Goal: Information Seeking & Learning: Compare options

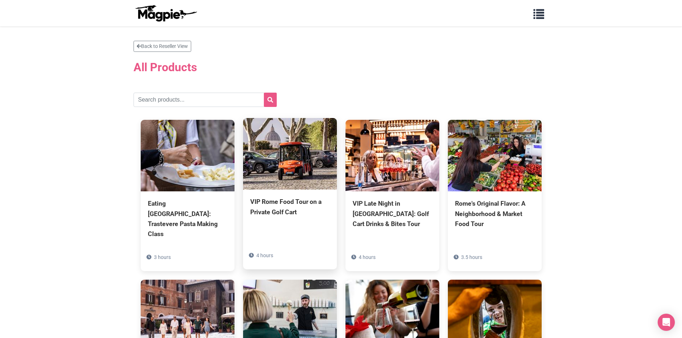
click at [287, 200] on div "VIP Rome Food Tour on a Private Golf Cart" at bounding box center [289, 207] width 79 height 20
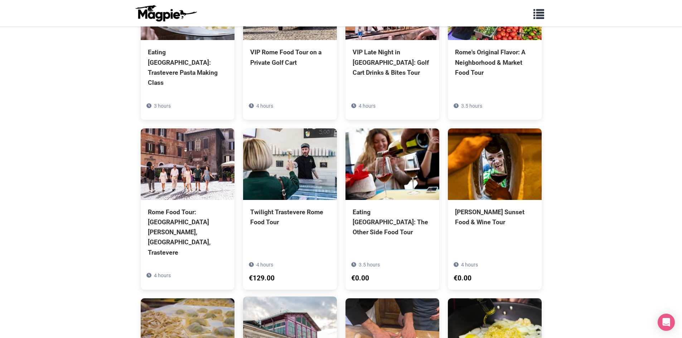
scroll to position [143, 0]
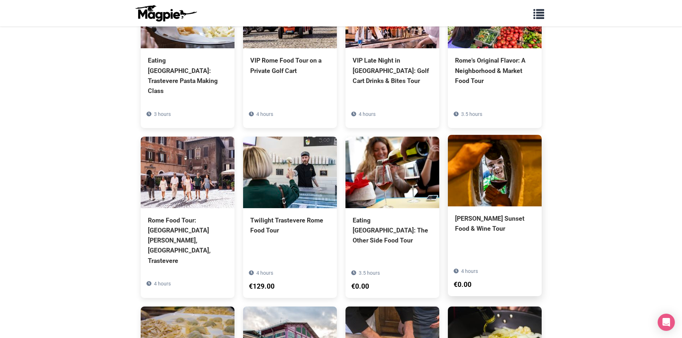
click at [484, 214] on div "[PERSON_NAME] Sunset Food & Wine Tour" at bounding box center [494, 224] width 79 height 20
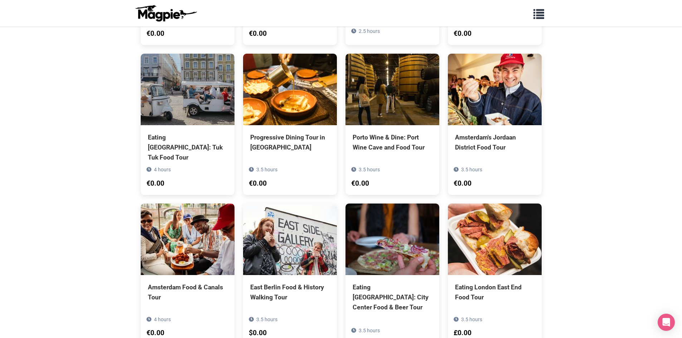
scroll to position [537, 0]
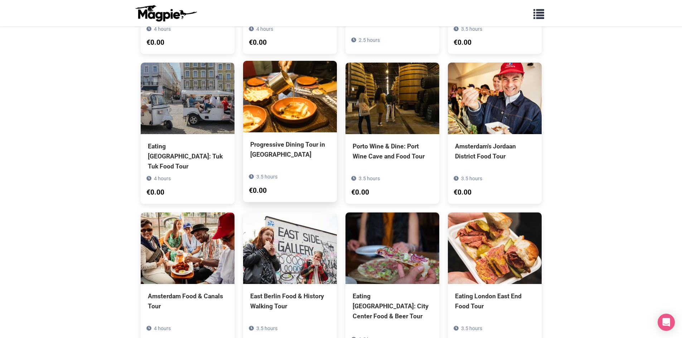
click at [285, 140] on div "Progressive Dining Tour in [GEOGRAPHIC_DATA]" at bounding box center [289, 150] width 79 height 20
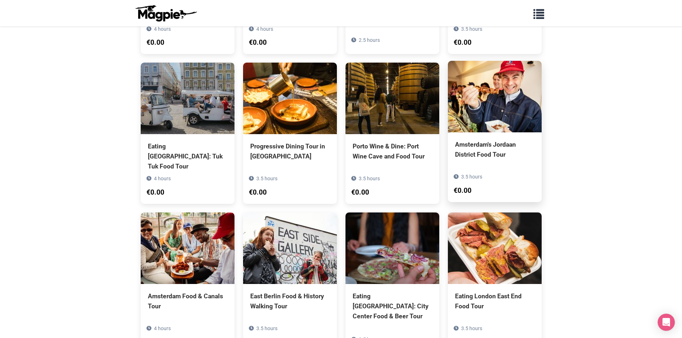
click at [499, 140] on div "Amsterdam's Jordaan District Food Tour" at bounding box center [494, 150] width 79 height 20
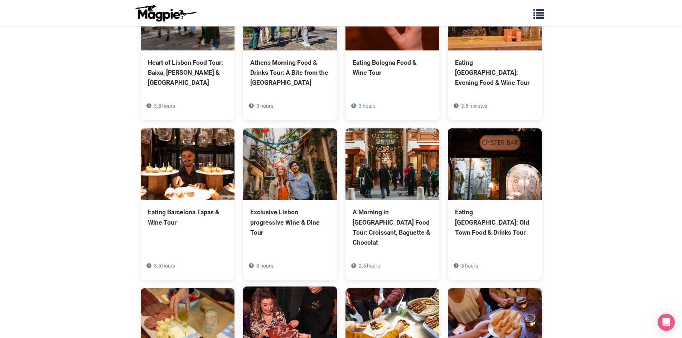
scroll to position [1564, 0]
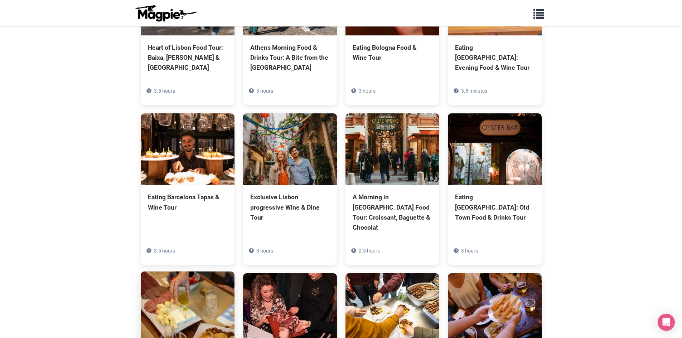
click at [184, 272] on img at bounding box center [188, 308] width 94 height 72
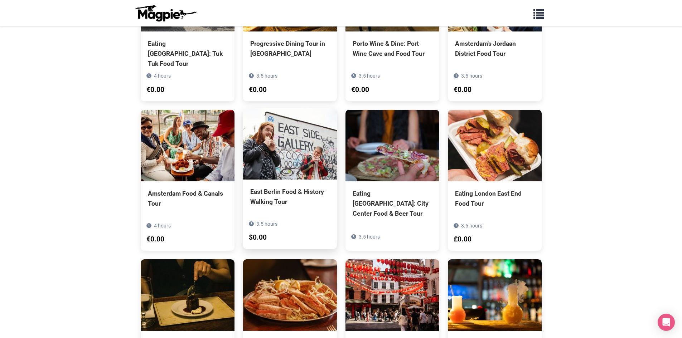
scroll to position [644, 0]
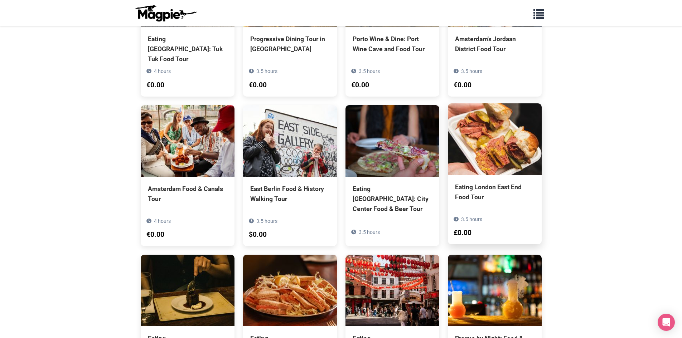
click at [498, 103] on img at bounding box center [495, 139] width 94 height 72
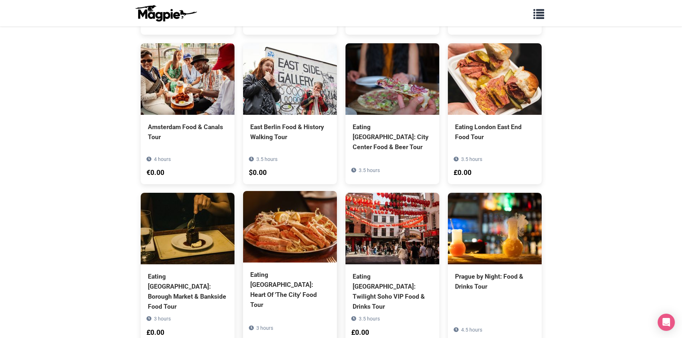
scroll to position [716, 0]
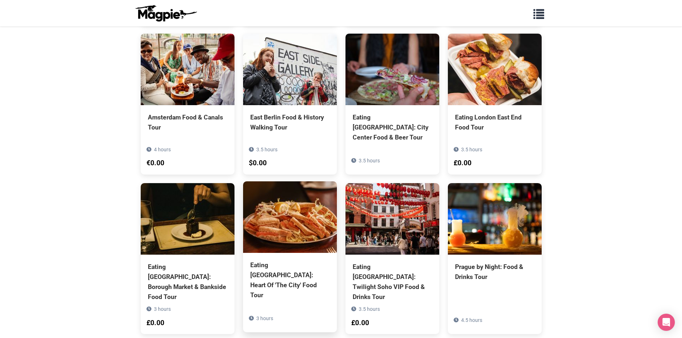
click at [296, 181] on img at bounding box center [290, 217] width 94 height 72
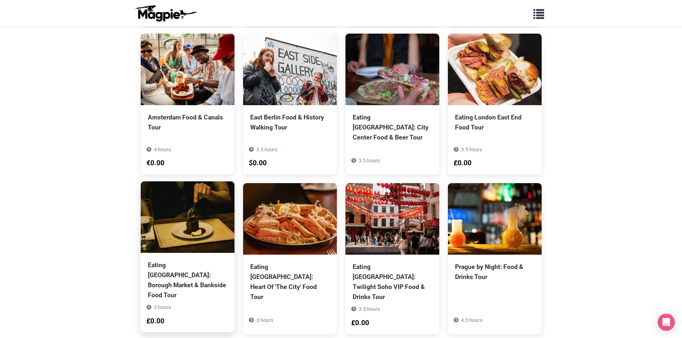
click at [184, 181] on img at bounding box center [188, 217] width 94 height 72
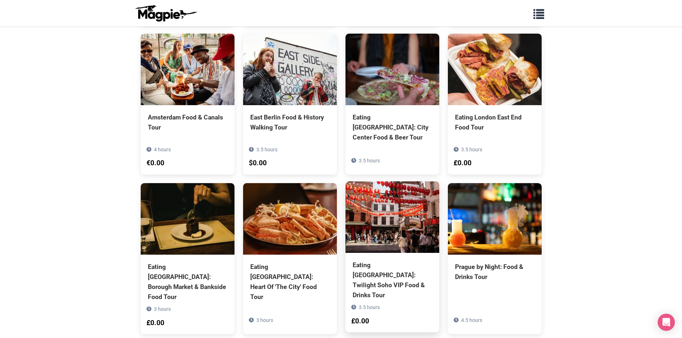
click at [386, 184] on img at bounding box center [392, 217] width 94 height 72
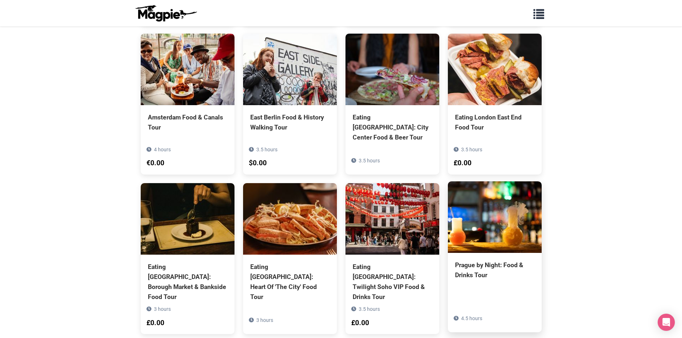
click at [501, 183] on img at bounding box center [495, 217] width 94 height 72
